Goal: Book appointment/travel/reservation

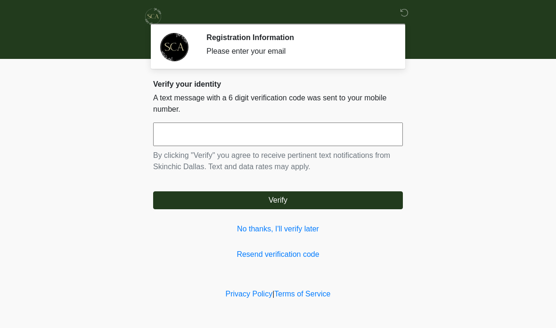
click at [294, 230] on link "No thanks, I'll verify later" at bounding box center [278, 228] width 250 height 11
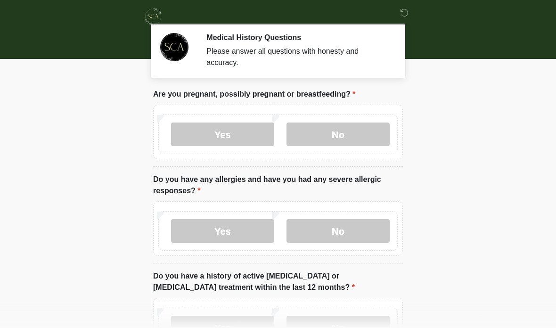
click at [356, 132] on label "No" at bounding box center [337, 134] width 103 height 24
click at [364, 234] on label "No" at bounding box center [337, 231] width 103 height 24
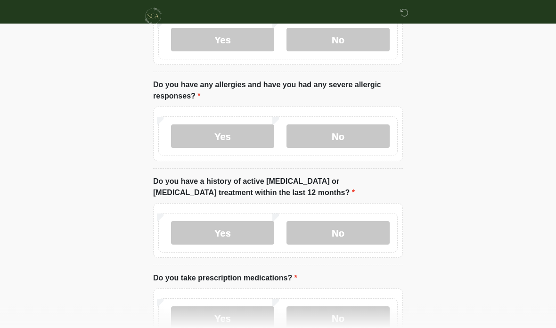
scroll to position [96, 0]
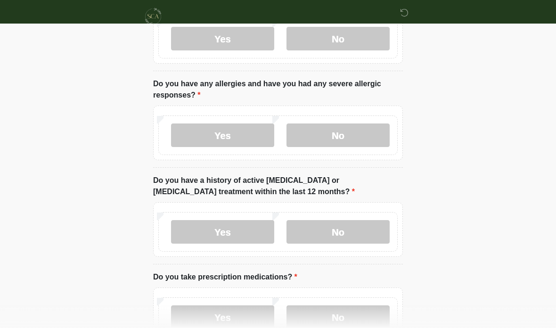
click at [364, 233] on label "No" at bounding box center [337, 232] width 103 height 24
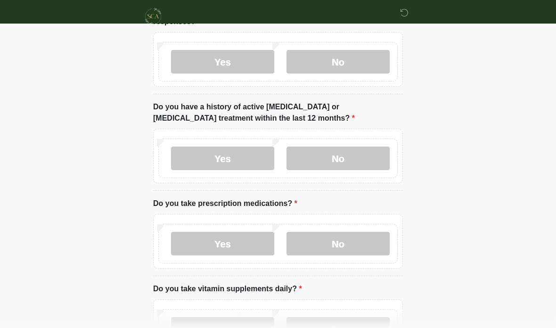
click at [368, 241] on label "No" at bounding box center [337, 244] width 103 height 24
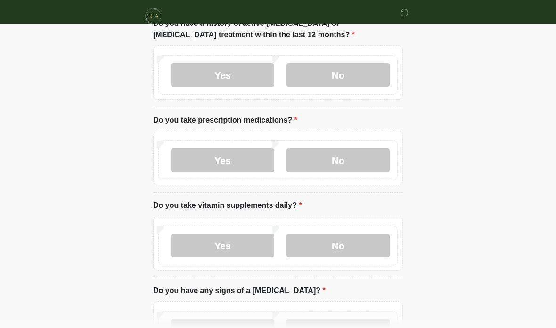
click at [360, 239] on label "No" at bounding box center [337, 246] width 103 height 24
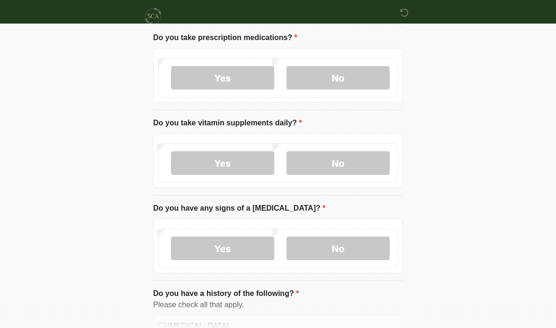
click at [366, 243] on label "No" at bounding box center [337, 249] width 103 height 24
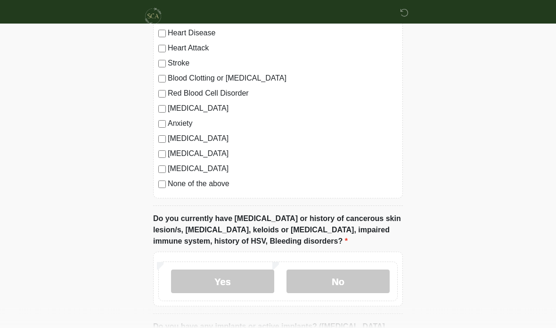
scroll to position [644, 0]
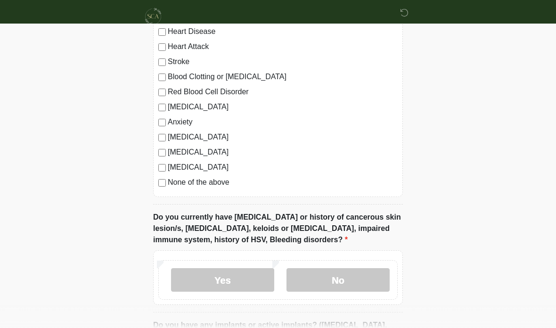
click at [208, 182] on label "None of the above" at bounding box center [283, 182] width 230 height 11
click at [349, 279] on label "No" at bounding box center [337, 280] width 103 height 24
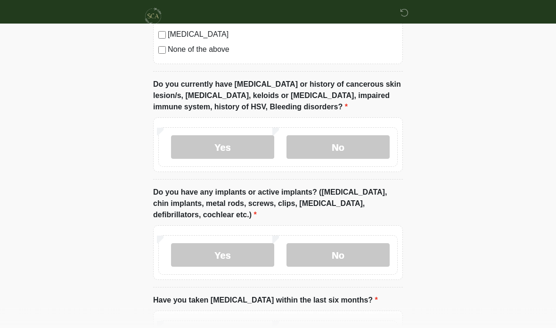
scroll to position [777, 0]
click at [370, 255] on label "No" at bounding box center [337, 255] width 103 height 24
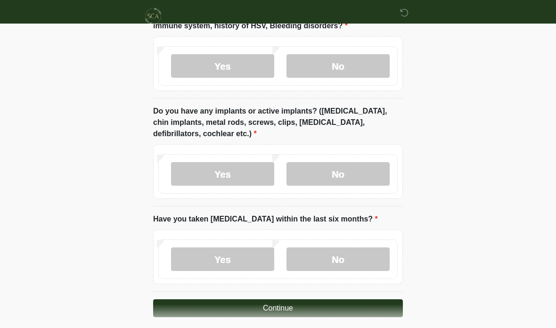
click at [364, 254] on label "No" at bounding box center [337, 260] width 103 height 24
click at [346, 307] on button "Continue" at bounding box center [278, 308] width 250 height 18
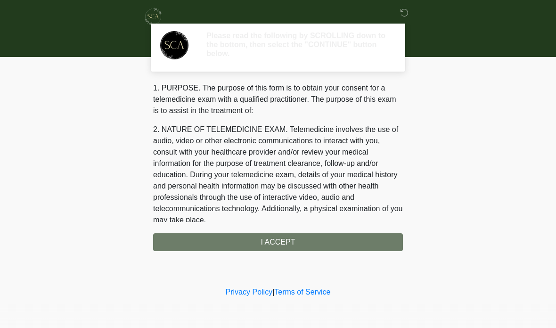
scroll to position [0, 0]
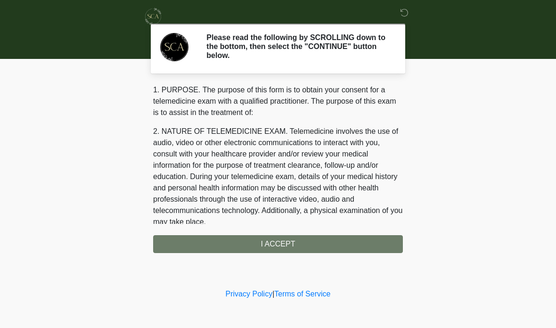
click at [356, 243] on div "1. PURPOSE. The purpose of this form is to obtain your consent for a telemedici…" at bounding box center [278, 168] width 250 height 169
click at [352, 239] on div "1. PURPOSE. The purpose of this form is to obtain your consent for a telemedici…" at bounding box center [278, 168] width 250 height 169
click at [288, 246] on div "1. PURPOSE. The purpose of this form is to obtain your consent for a telemedici…" at bounding box center [278, 168] width 250 height 169
click at [283, 241] on div "1. PURPOSE. The purpose of this form is to obtain your consent for a telemedici…" at bounding box center [278, 168] width 250 height 169
click at [285, 247] on div "1. PURPOSE. The purpose of this form is to obtain your consent for a telemedici…" at bounding box center [278, 168] width 250 height 169
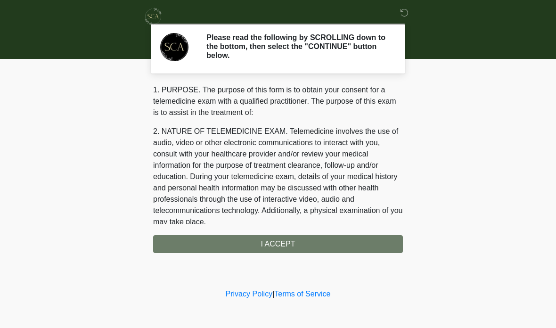
click at [275, 243] on div "1. PURPOSE. The purpose of this form is to obtain your consent for a telemedici…" at bounding box center [278, 168] width 250 height 169
click at [373, 40] on h2 "Please read the following by SCROLLING down to the bottom, then select the "CON…" at bounding box center [297, 46] width 182 height 27
click at [292, 244] on div "1. PURPOSE. The purpose of this form is to obtain your consent for a telemedici…" at bounding box center [278, 168] width 250 height 169
click at [299, 243] on div "1. PURPOSE. The purpose of this form is to obtain your consent for a telemedici…" at bounding box center [278, 168] width 250 height 169
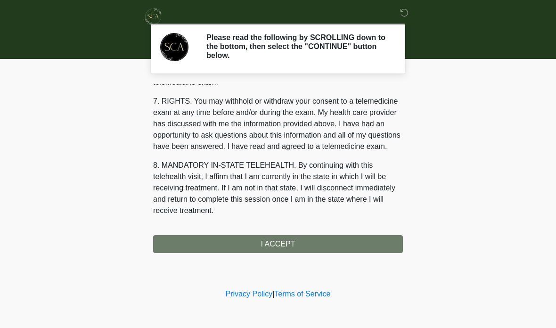
click at [287, 249] on div "1. PURPOSE. The purpose of this form is to obtain your consent for a telemedici…" at bounding box center [278, 168] width 250 height 169
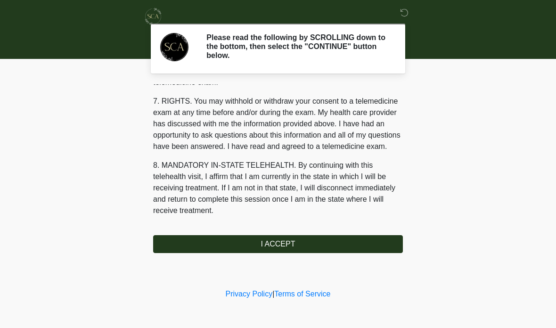
click at [297, 243] on button "I ACCEPT" at bounding box center [278, 244] width 250 height 18
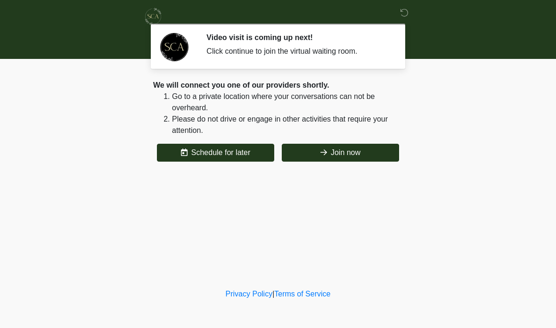
click at [226, 52] on div "Click continue to join the virtual waiting room." at bounding box center [297, 51] width 182 height 11
click at [368, 147] on button "Join now" at bounding box center [340, 153] width 117 height 18
